Goal: Complete application form: Complete application form

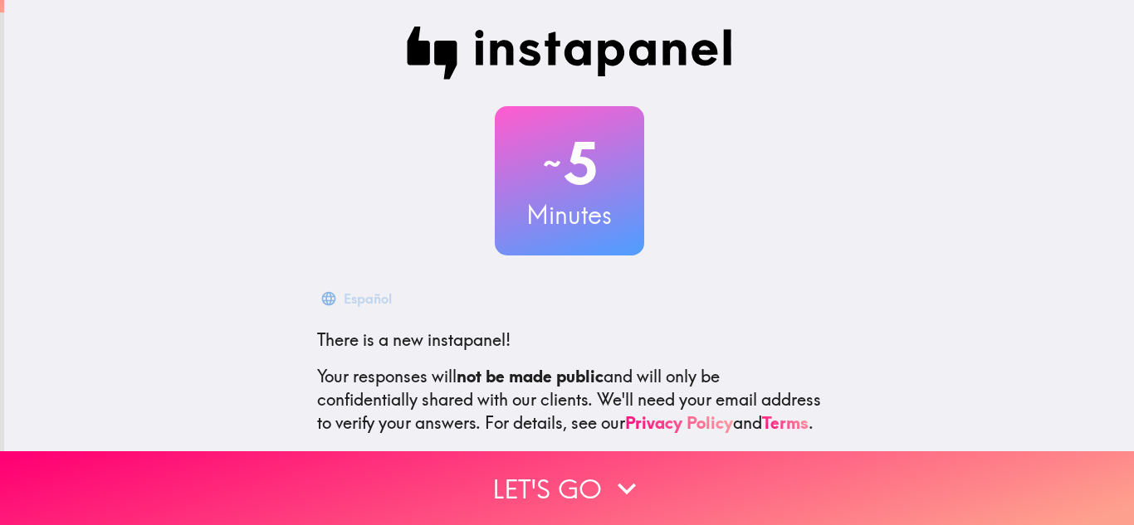
click at [552, 204] on h3 "Minutes" at bounding box center [569, 215] width 149 height 35
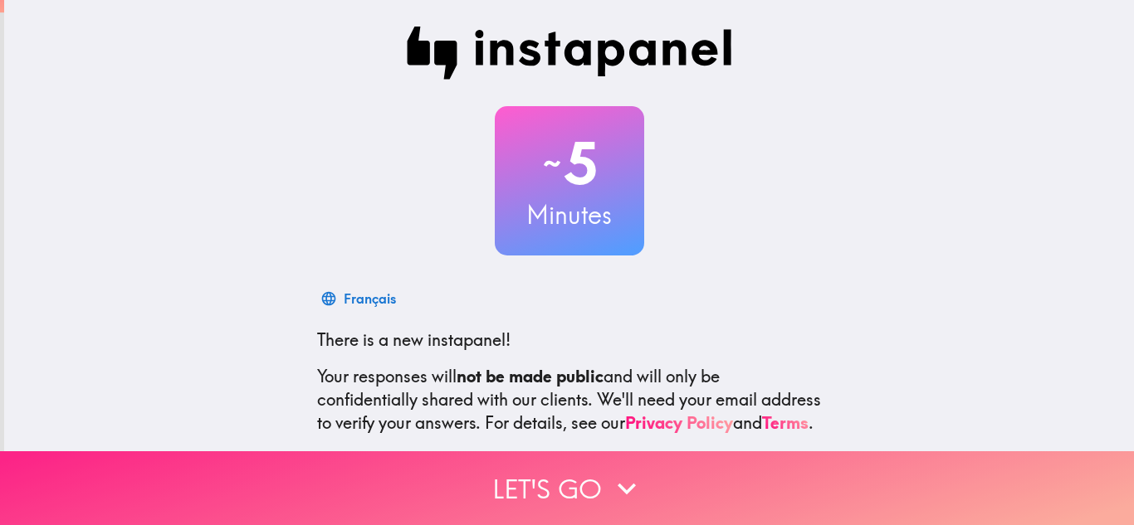
click at [580, 464] on button "Let's go" at bounding box center [567, 488] width 1134 height 74
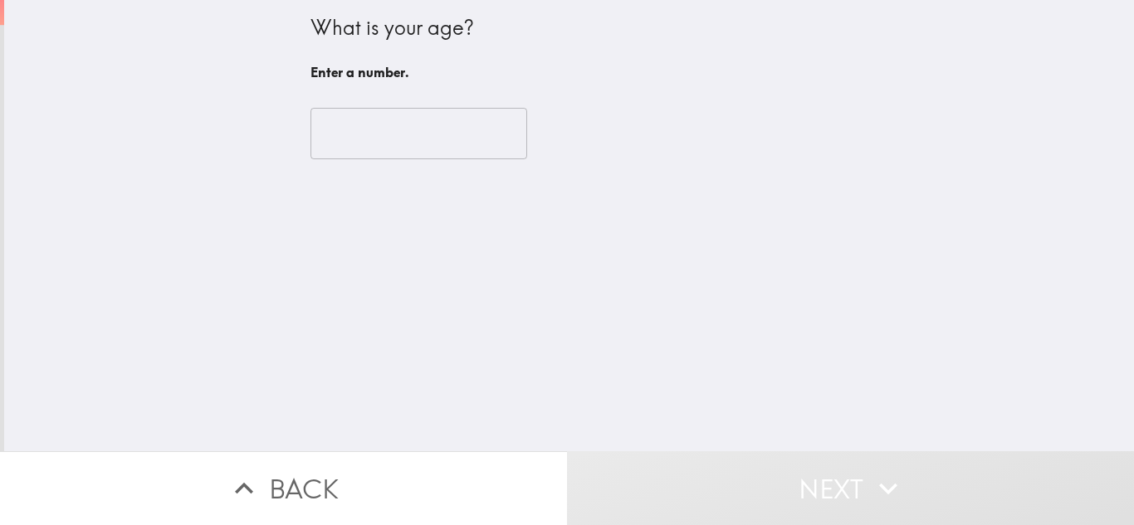
click at [390, 134] on input "number" at bounding box center [418, 133] width 217 height 51
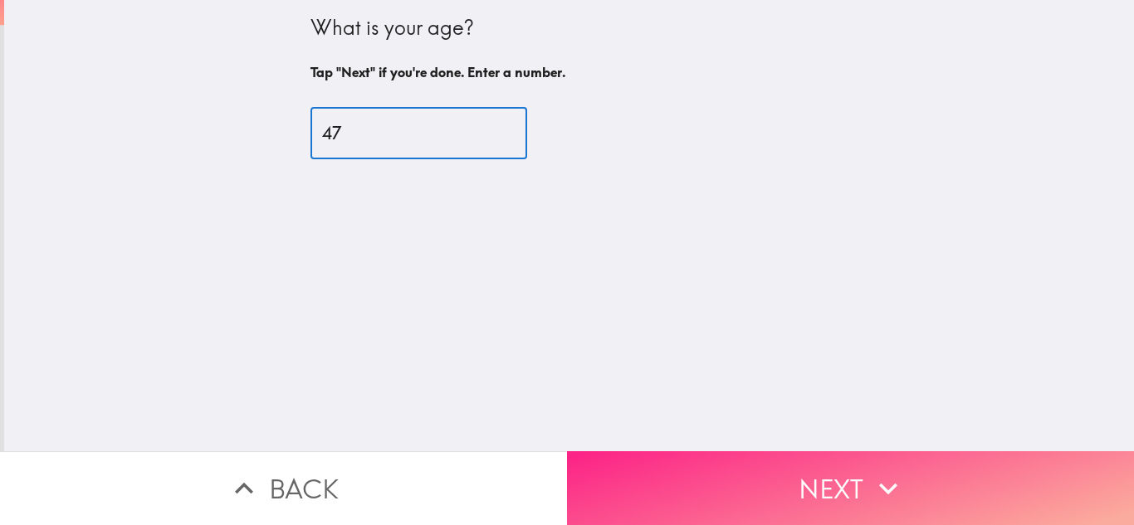
type input "47"
click at [786, 476] on button "Next" at bounding box center [850, 488] width 567 height 74
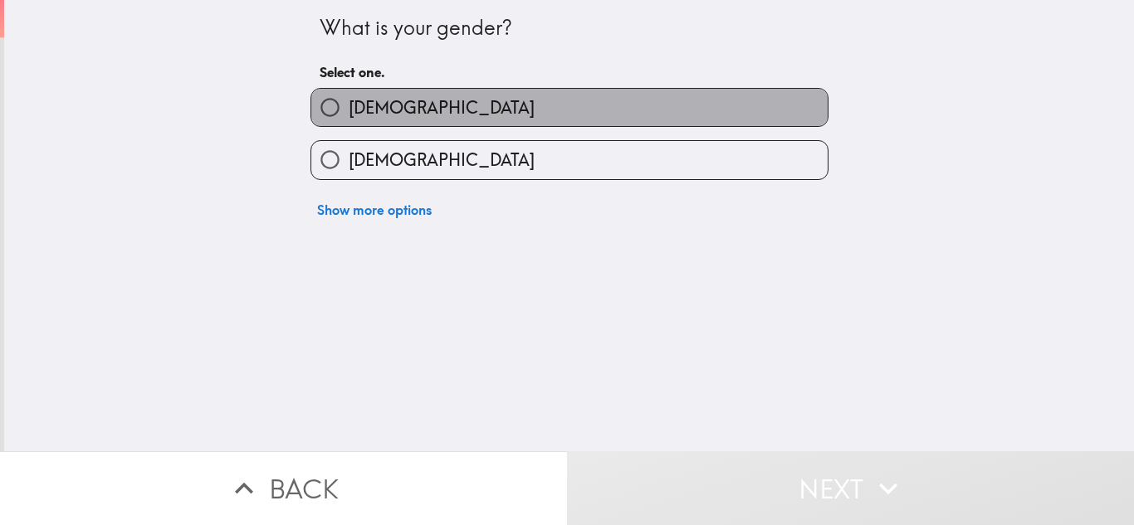
click at [390, 92] on label "[DEMOGRAPHIC_DATA]" at bounding box center [569, 107] width 516 height 37
click at [349, 92] on input "[DEMOGRAPHIC_DATA]" at bounding box center [329, 107] width 37 height 37
radio input "true"
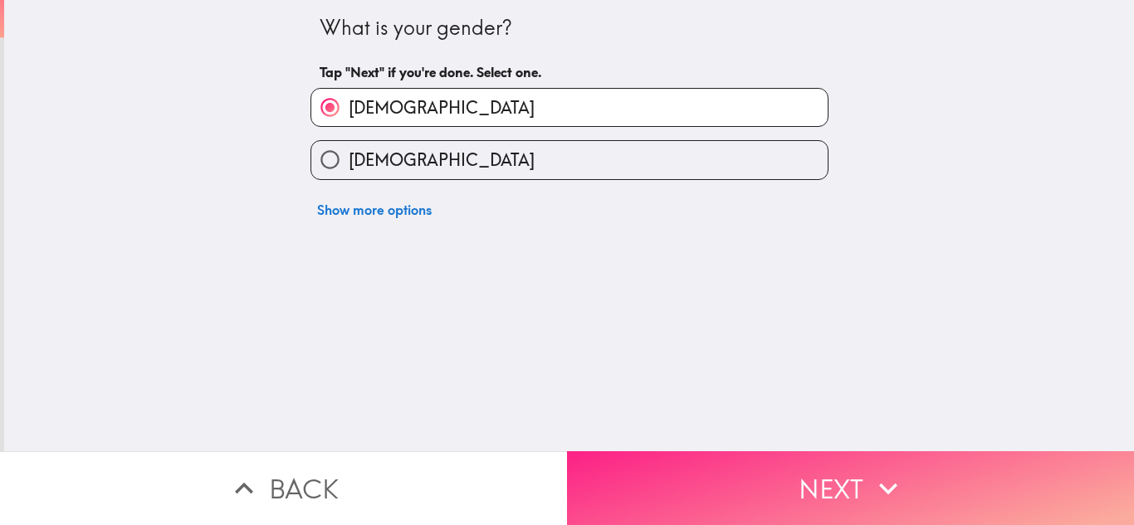
click at [712, 486] on button "Next" at bounding box center [850, 488] width 567 height 74
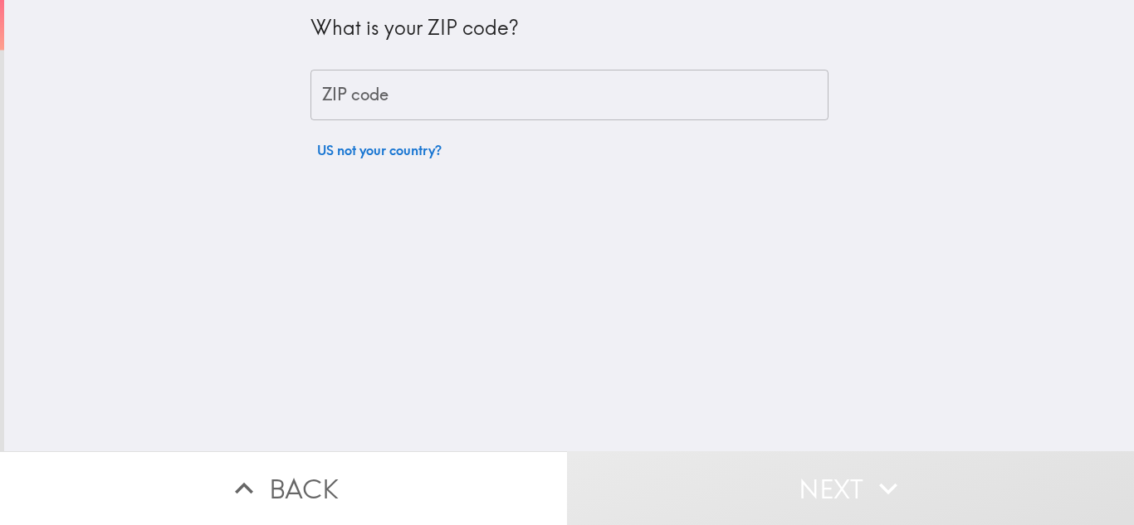
click at [397, 109] on input "ZIP code" at bounding box center [569, 95] width 518 height 51
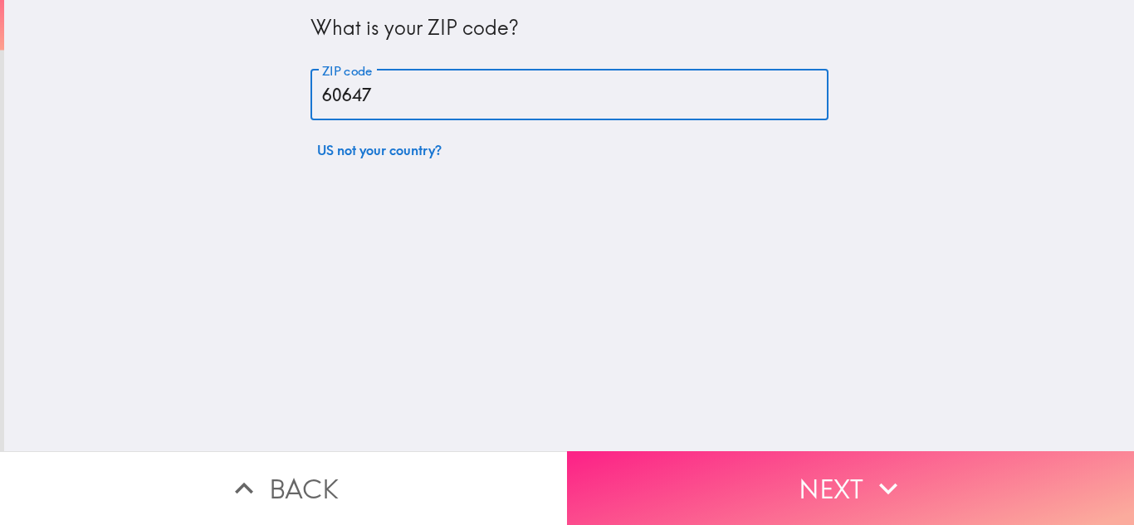
type input "60647"
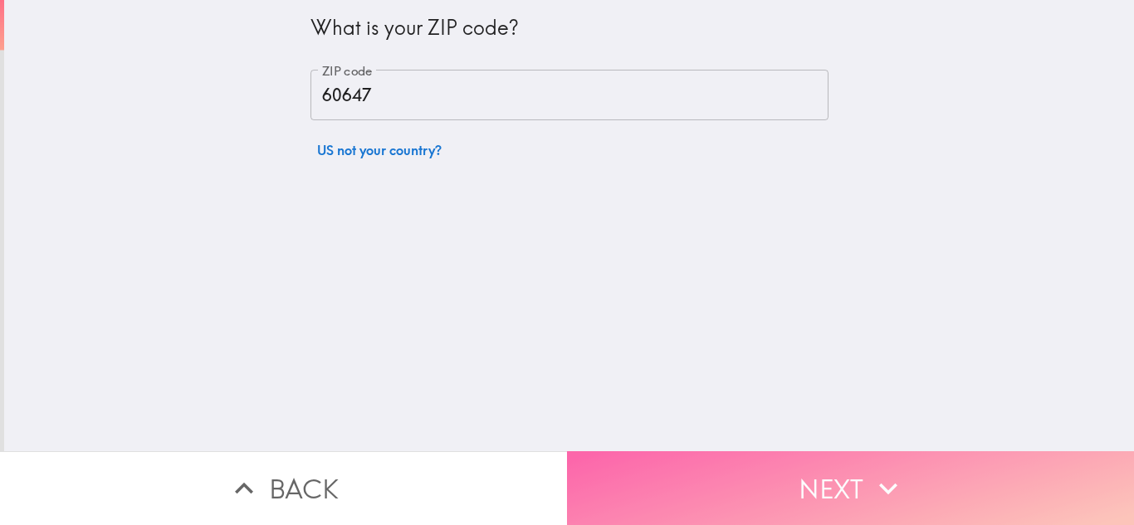
click at [679, 492] on button "Next" at bounding box center [850, 488] width 567 height 74
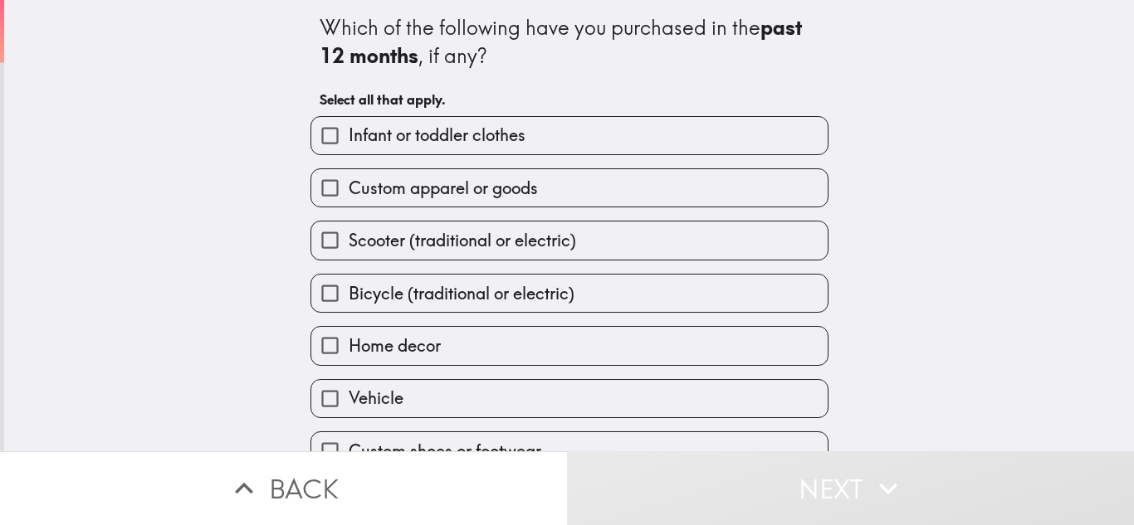
click at [430, 401] on label "Vehicle" at bounding box center [569, 398] width 516 height 37
click at [349, 401] on input "Vehicle" at bounding box center [329, 398] width 37 height 37
checkbox input "true"
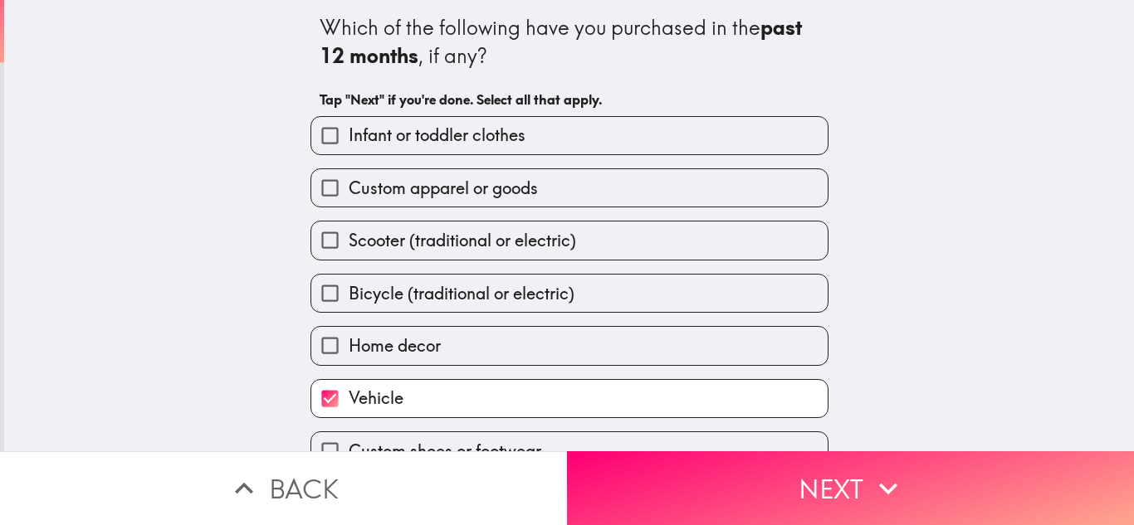
click at [406, 301] on span "Bicycle (traditional or electric)" at bounding box center [462, 293] width 226 height 23
click at [349, 301] on input "Bicycle (traditional or electric)" at bounding box center [329, 293] width 37 height 37
checkbox input "true"
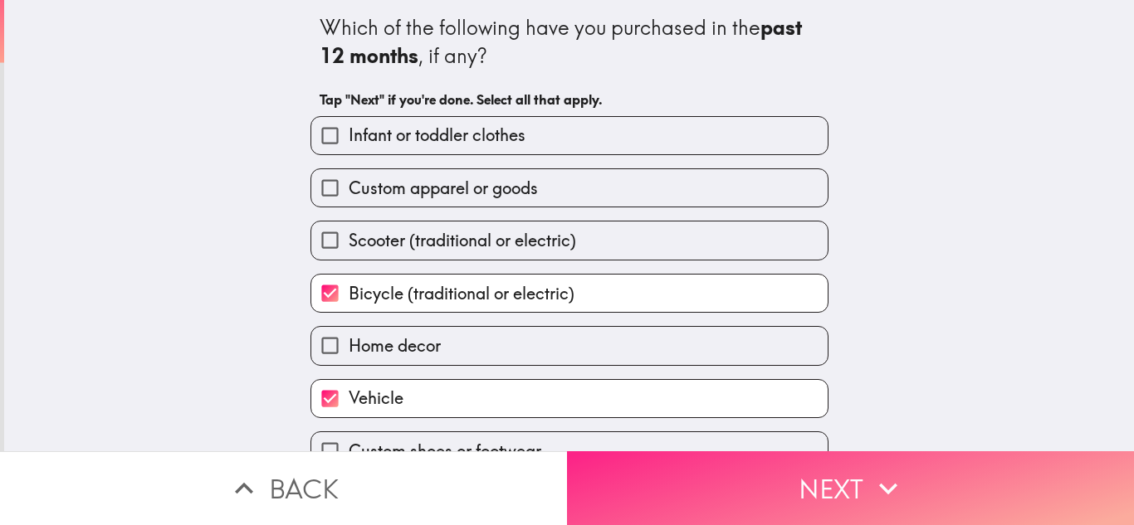
click at [661, 488] on button "Next" at bounding box center [850, 488] width 567 height 74
